Goal: Browse casually: Explore the website without a specific task or goal

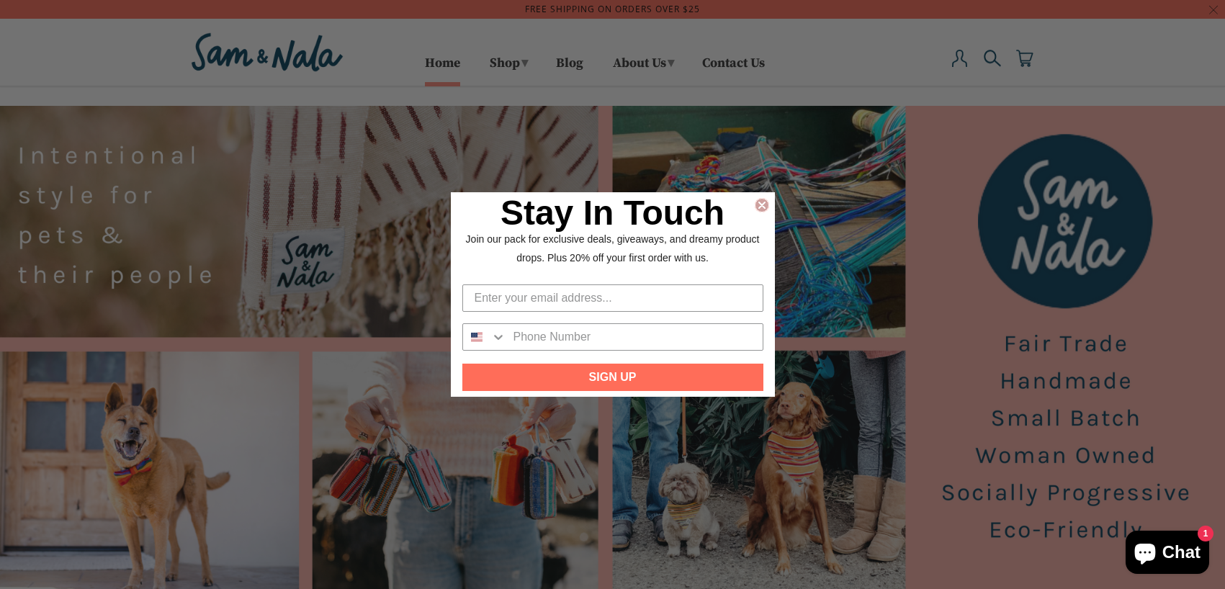
click at [763, 202] on circle "Close dialog" at bounding box center [762, 206] width 14 height 14
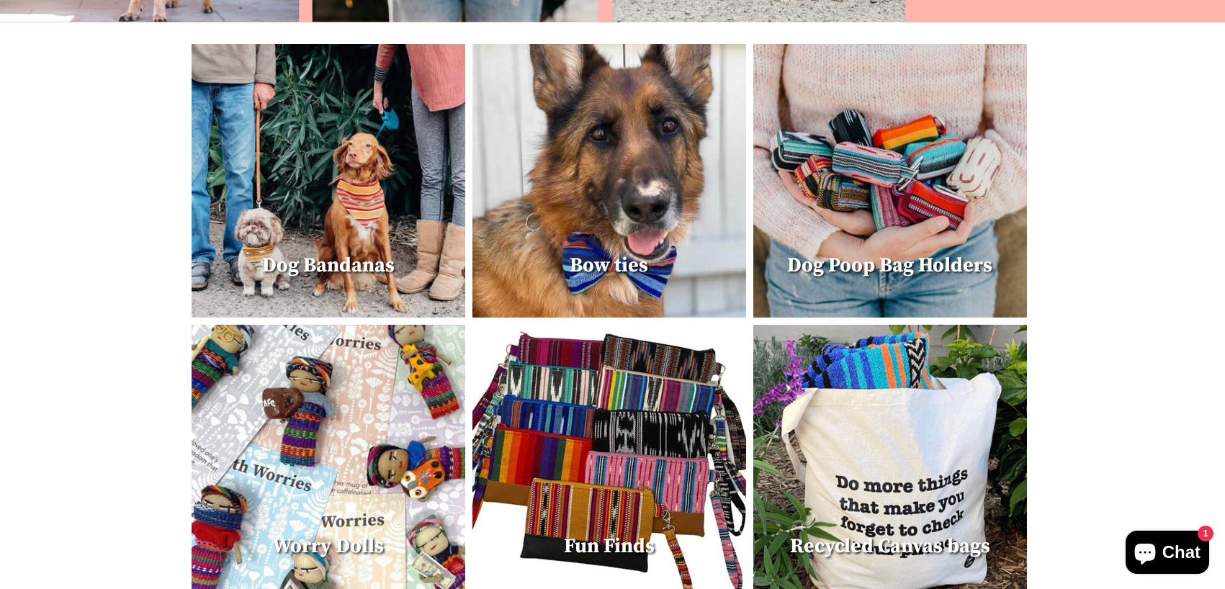
scroll to position [509, 0]
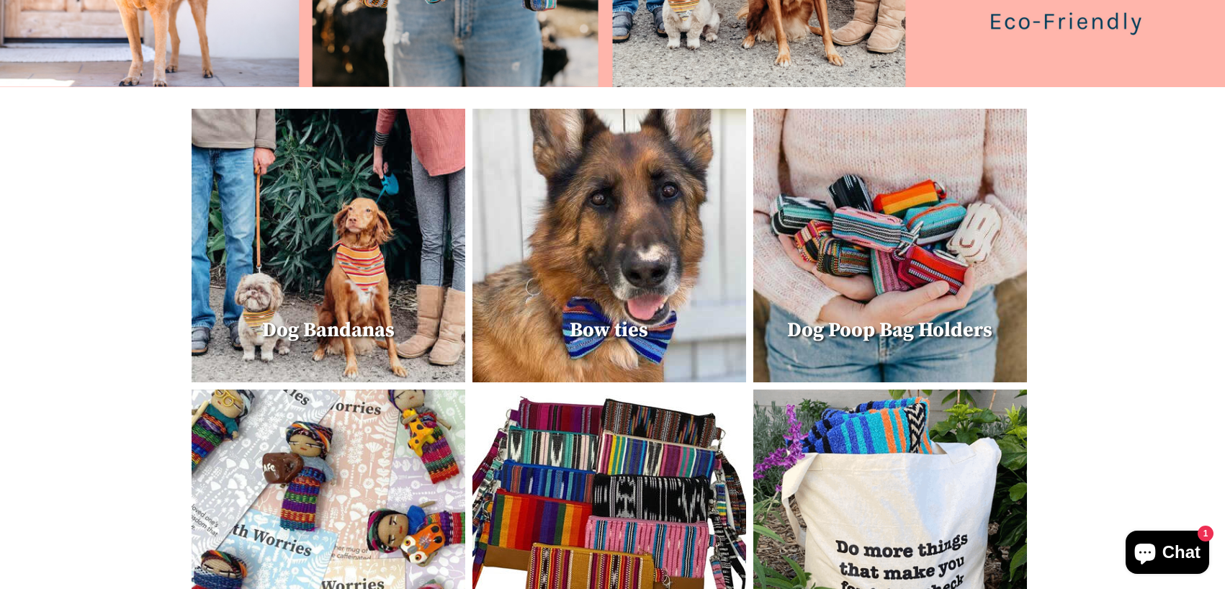
click at [335, 246] on img at bounding box center [329, 246] width 274 height 274
click at [578, 226] on img at bounding box center [610, 246] width 274 height 274
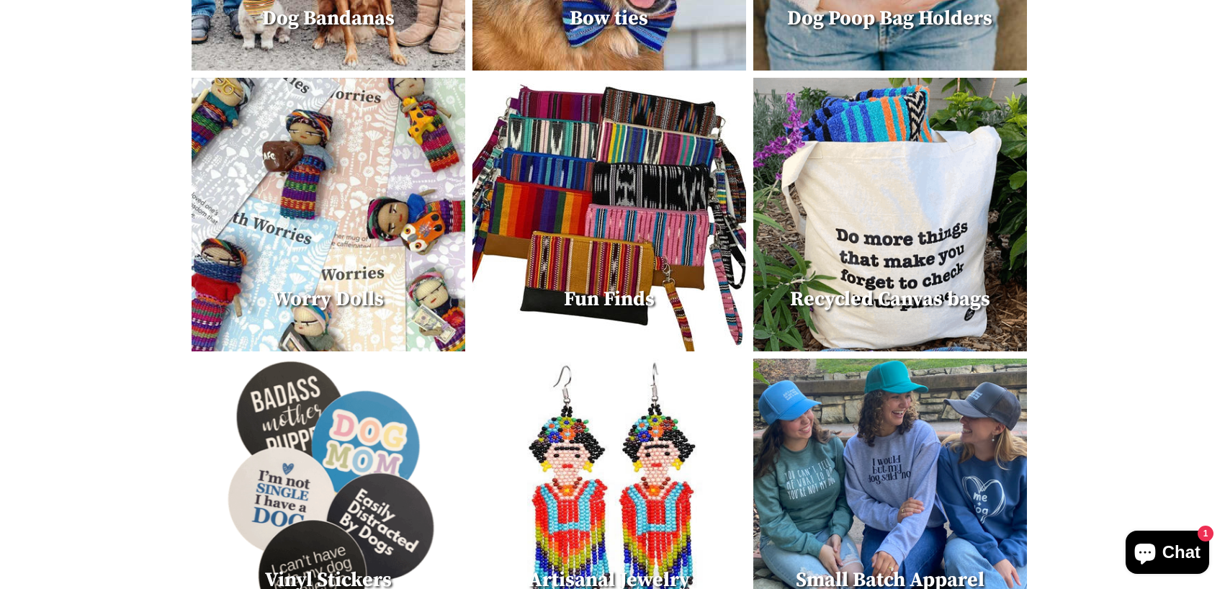
scroll to position [829, 0]
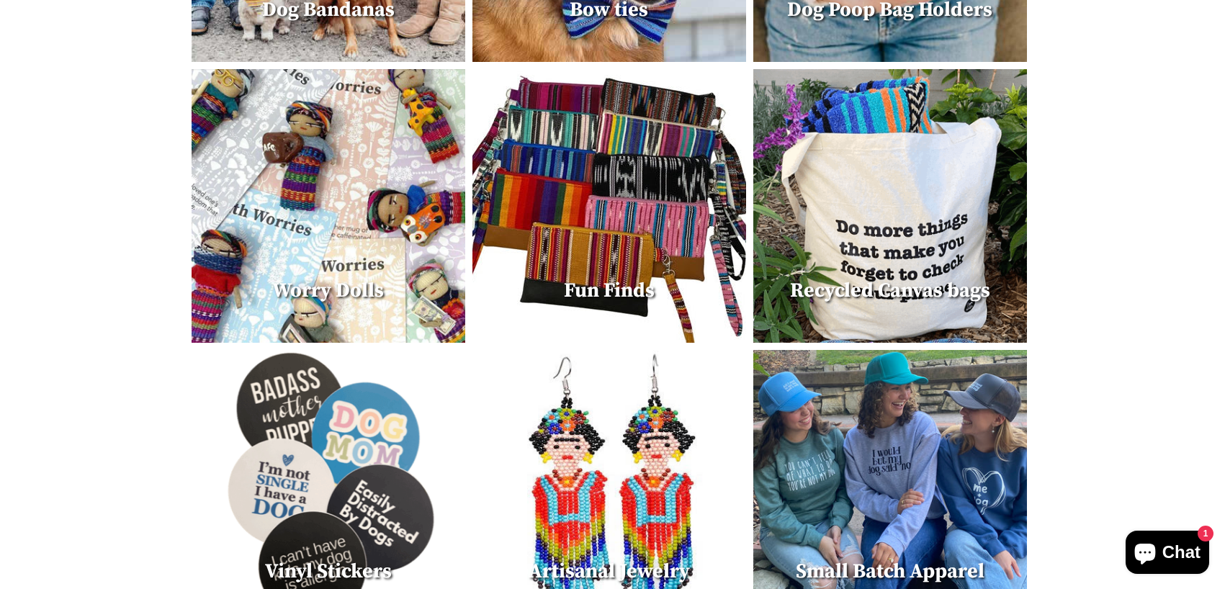
click at [634, 225] on img at bounding box center [610, 206] width 274 height 274
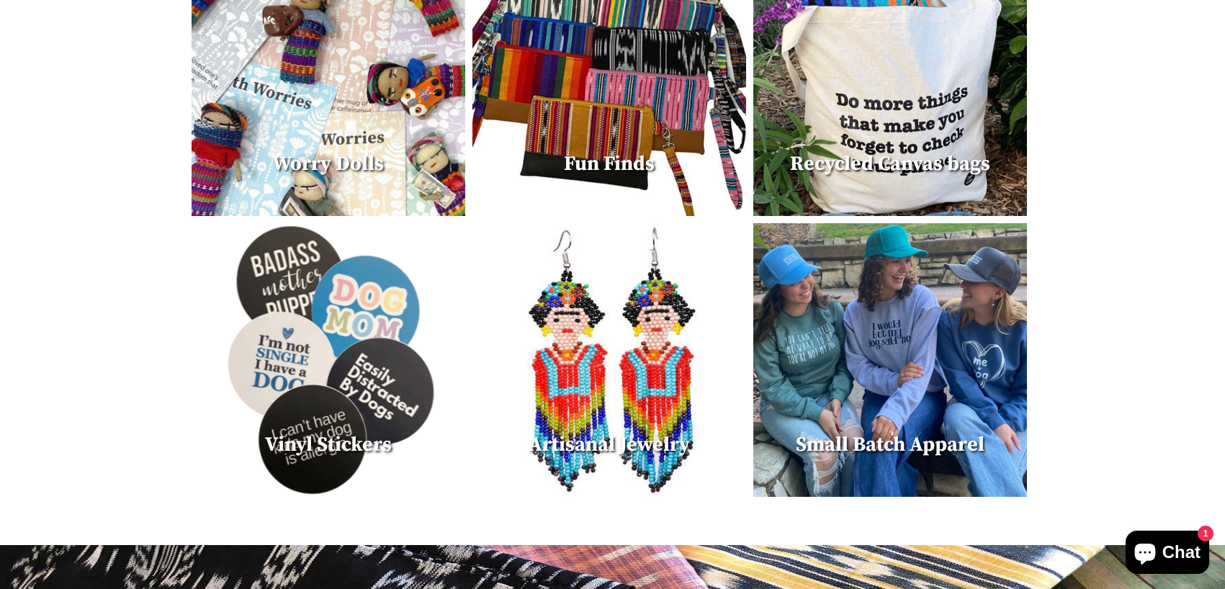
scroll to position [962, 0]
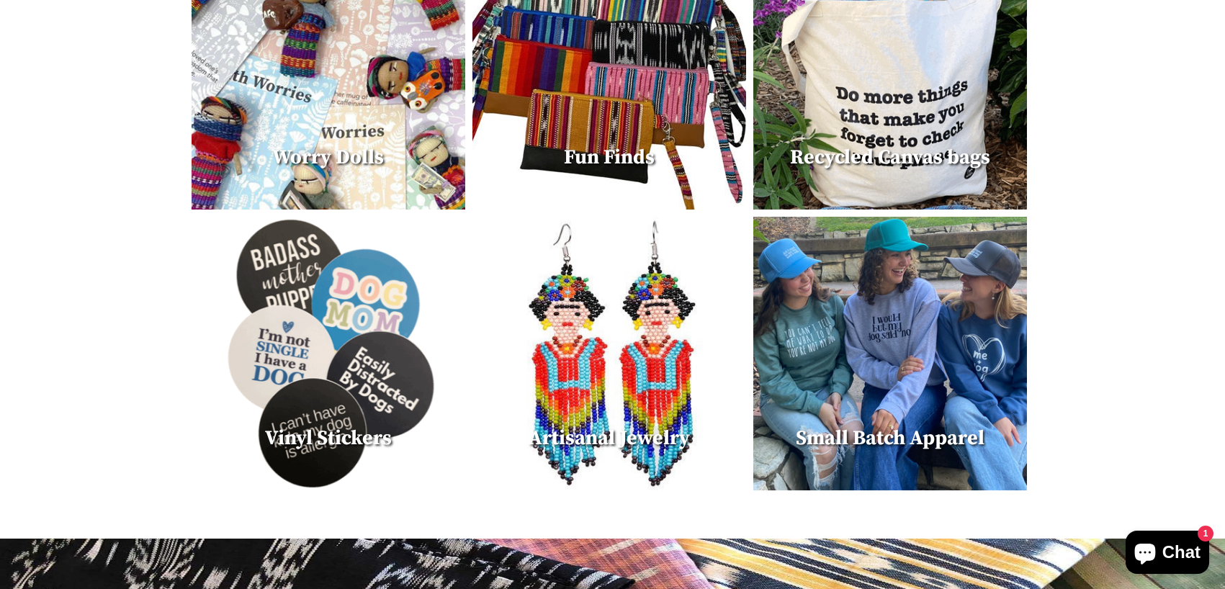
click at [867, 276] on img at bounding box center [890, 354] width 274 height 274
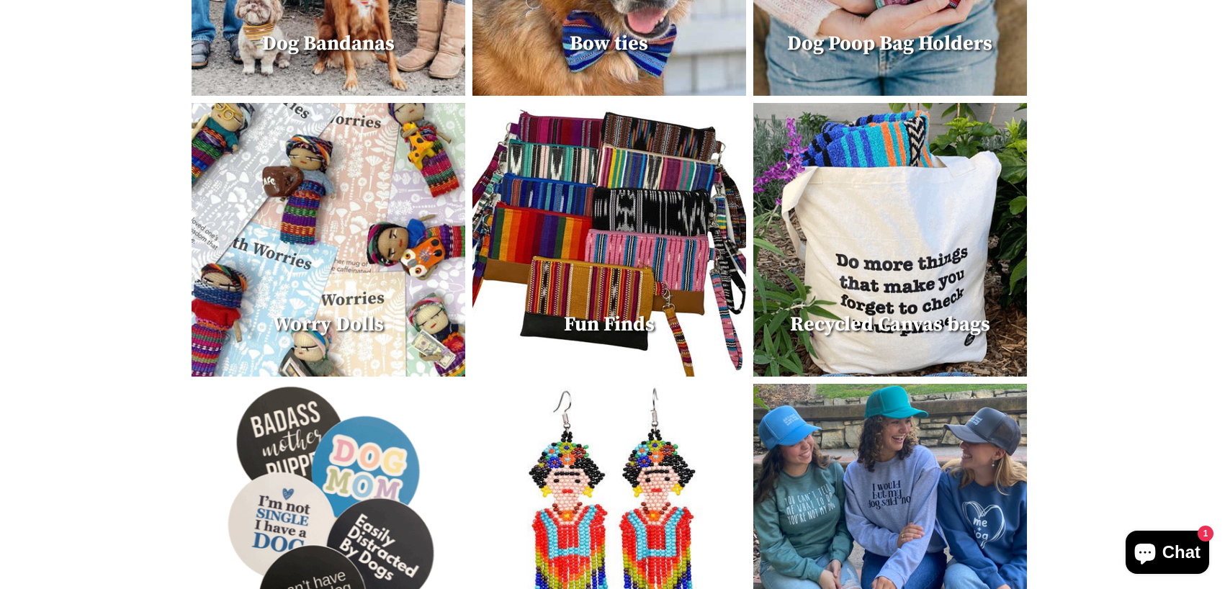
scroll to position [743, 0]
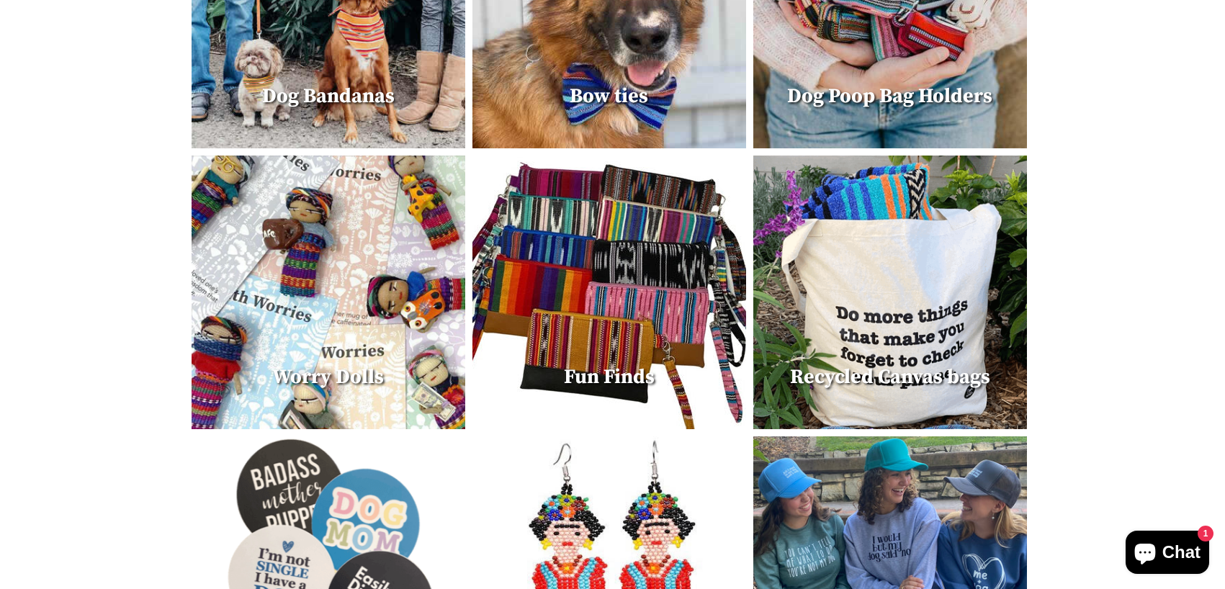
click at [867, 297] on img at bounding box center [890, 293] width 274 height 274
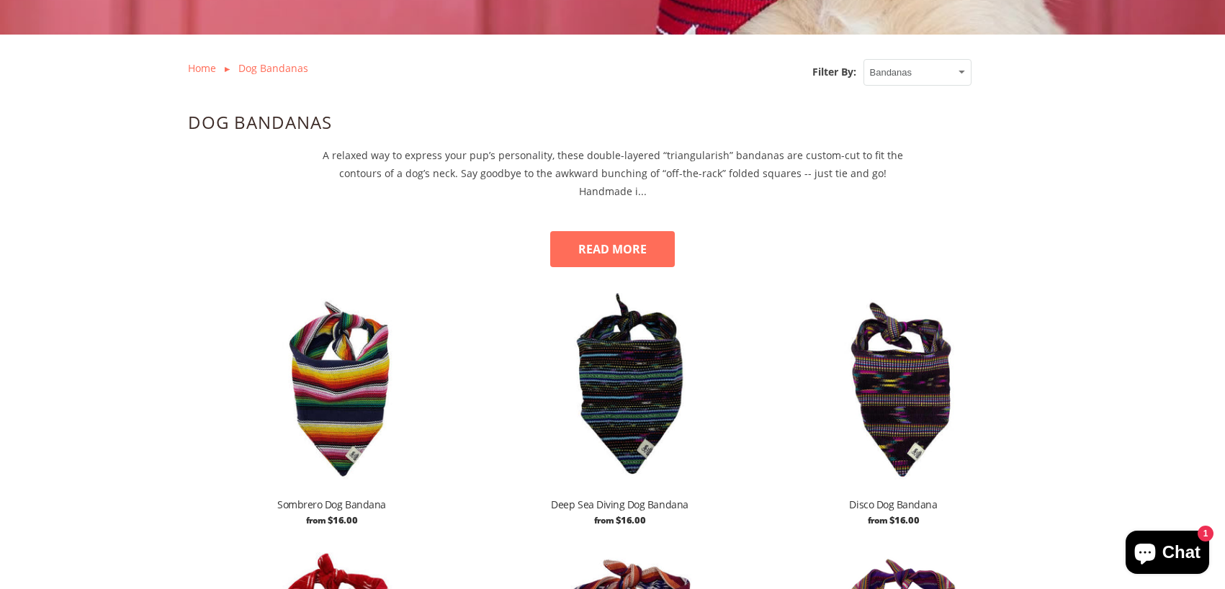
scroll to position [481, 0]
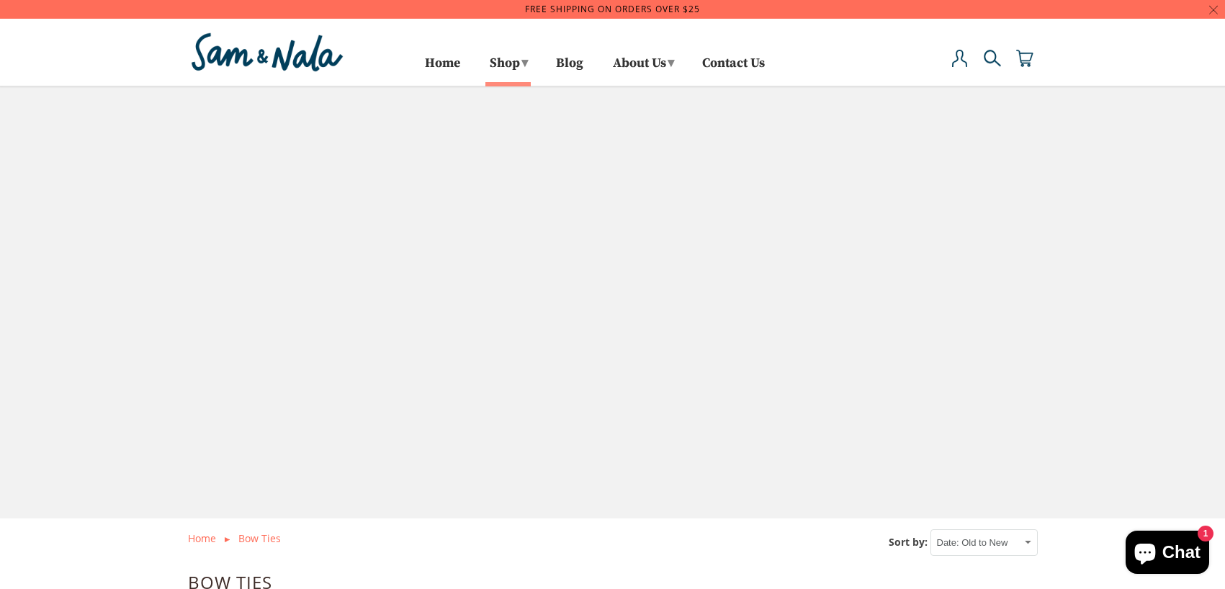
select select "created-ascending"
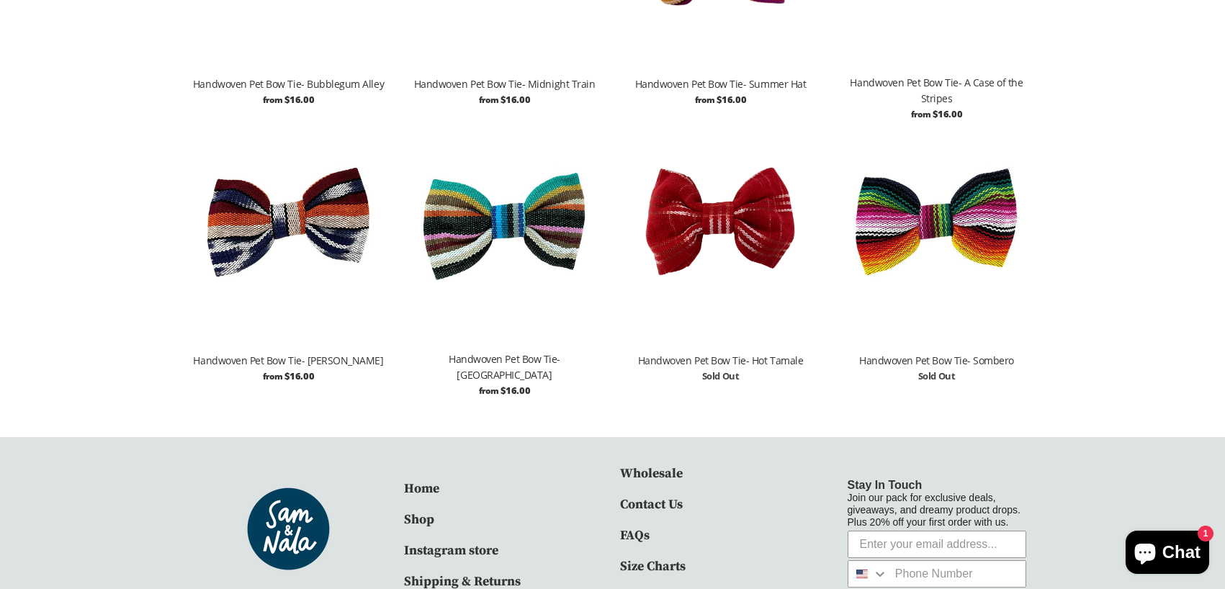
scroll to position [792, 0]
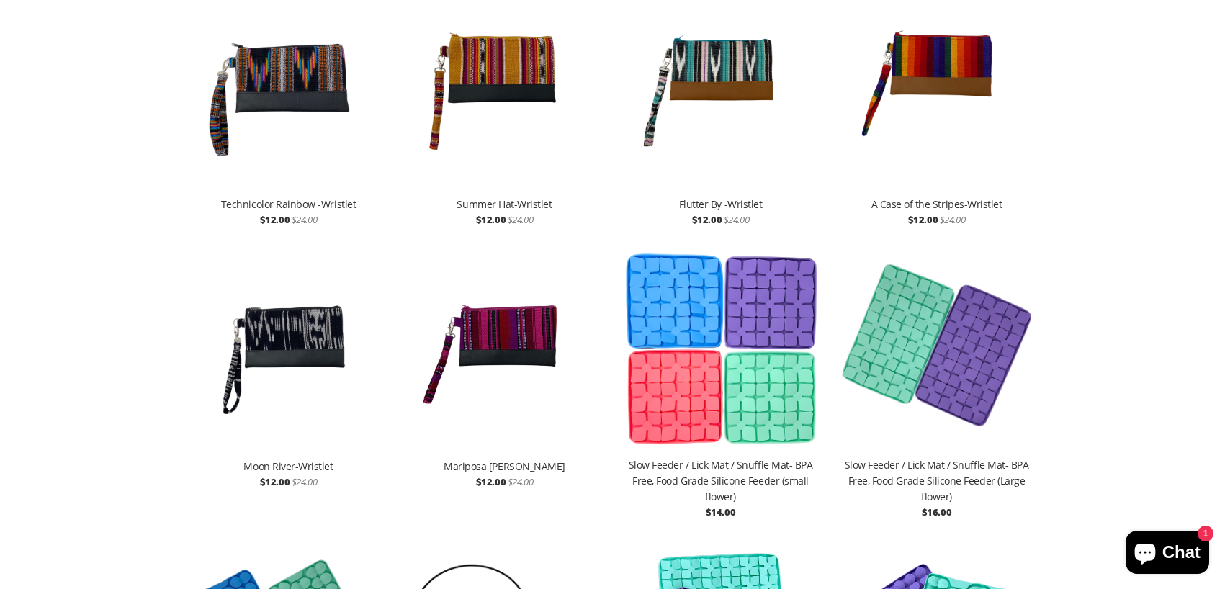
scroll to position [900, 0]
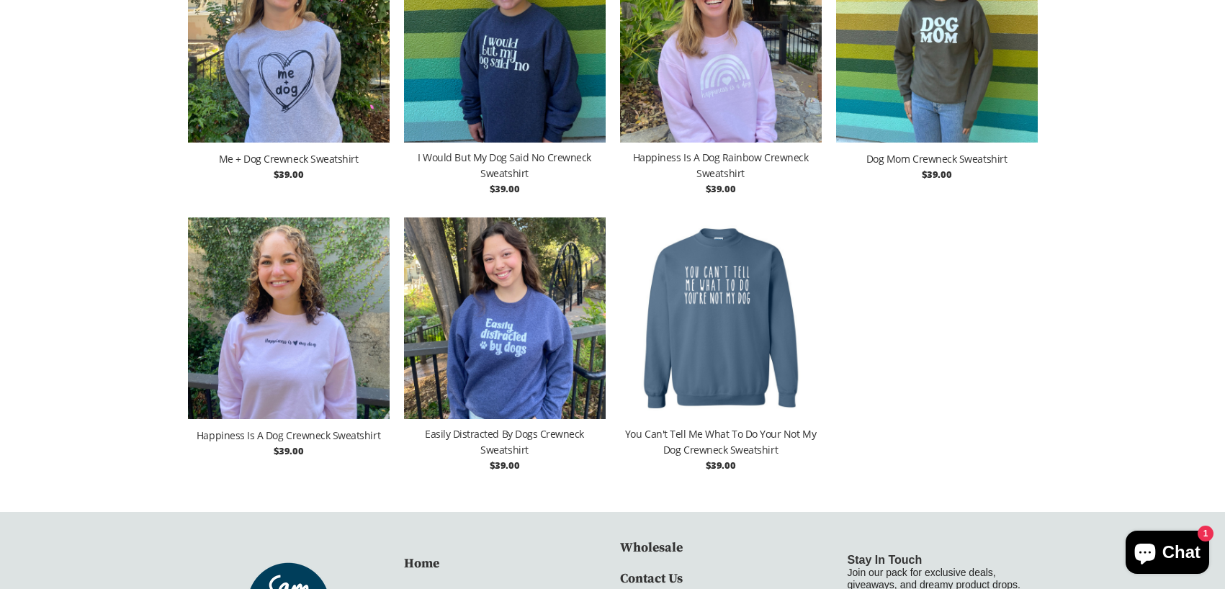
scroll to position [1091, 0]
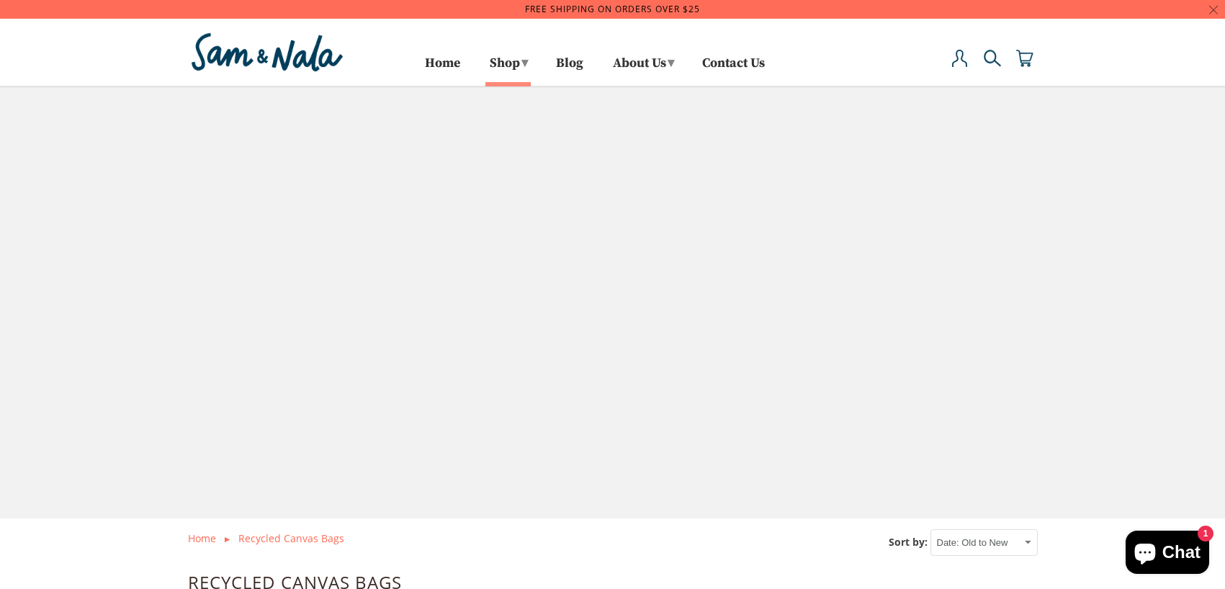
select select "created-ascending"
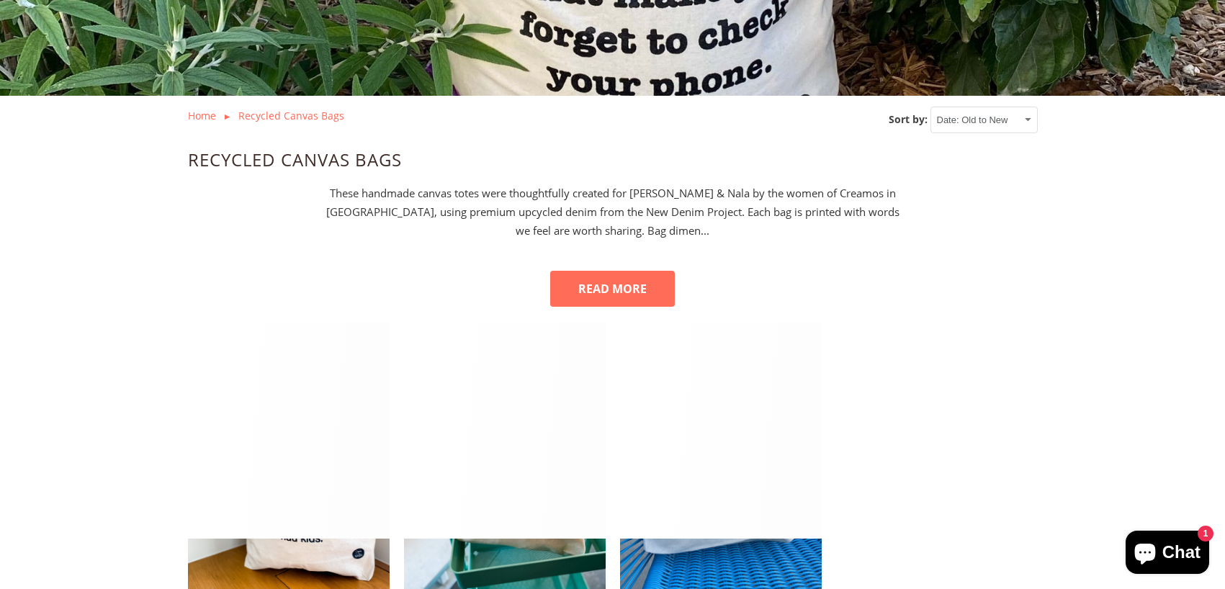
scroll to position [424, 0]
